Goal: Book appointment/travel/reservation

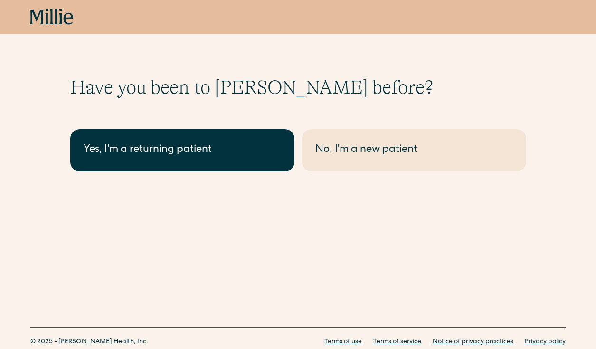
click at [248, 141] on link "Yes, I'm a returning patient" at bounding box center [182, 150] width 224 height 42
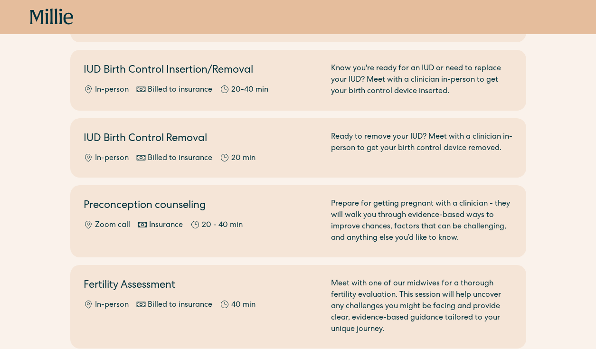
scroll to position [395, 0]
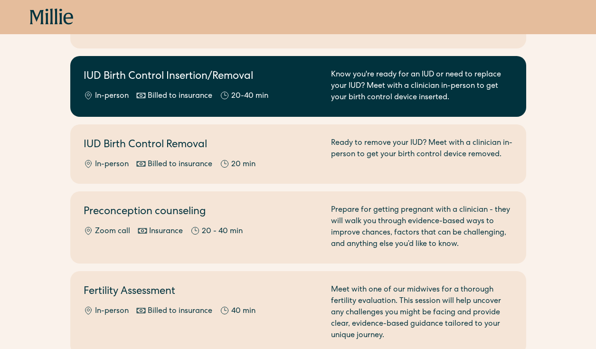
click at [236, 84] on h2 "IUD Birth Control Insertion/Removal" at bounding box center [202, 77] width 236 height 16
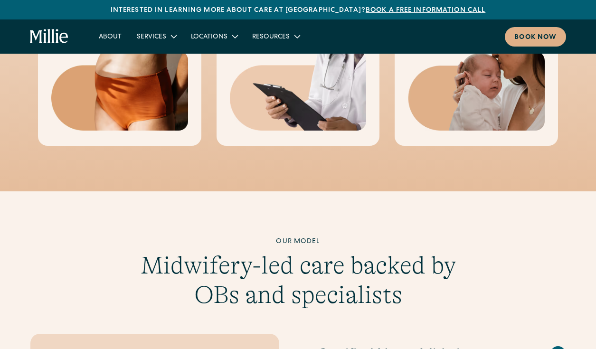
scroll to position [480, 0]
